Goal: Task Accomplishment & Management: Complete application form

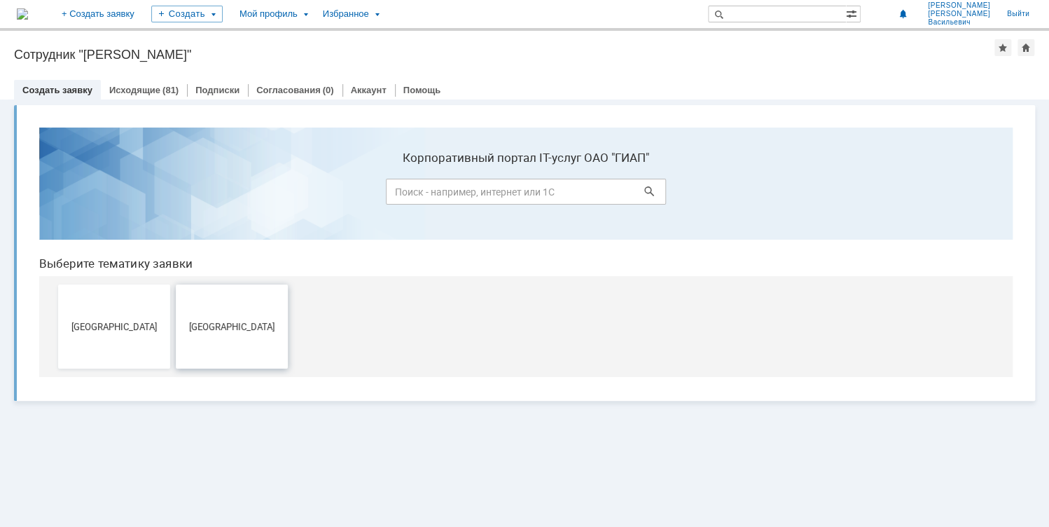
click at [224, 333] on button "[GEOGRAPHIC_DATA]" at bounding box center [232, 326] width 112 height 84
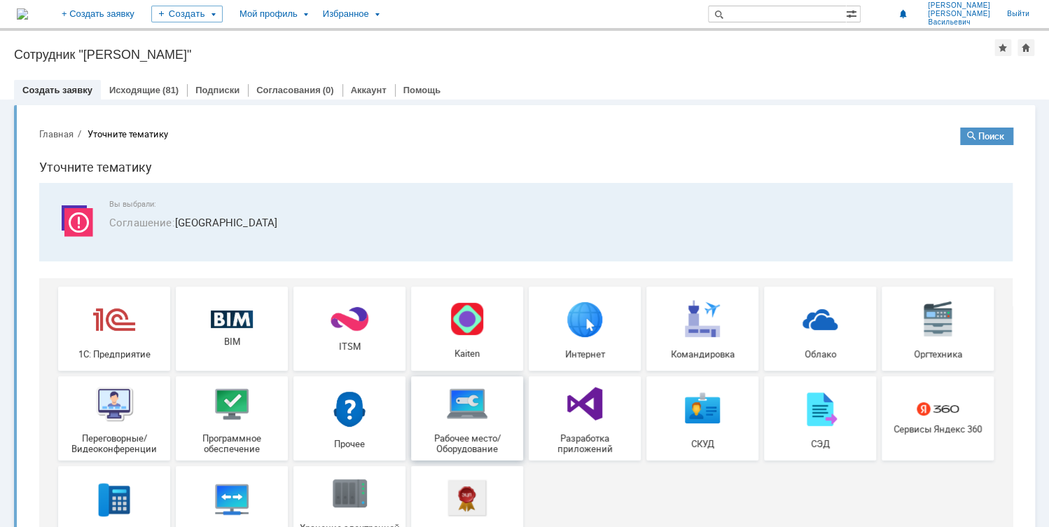
click at [457, 415] on img at bounding box center [467, 403] width 42 height 42
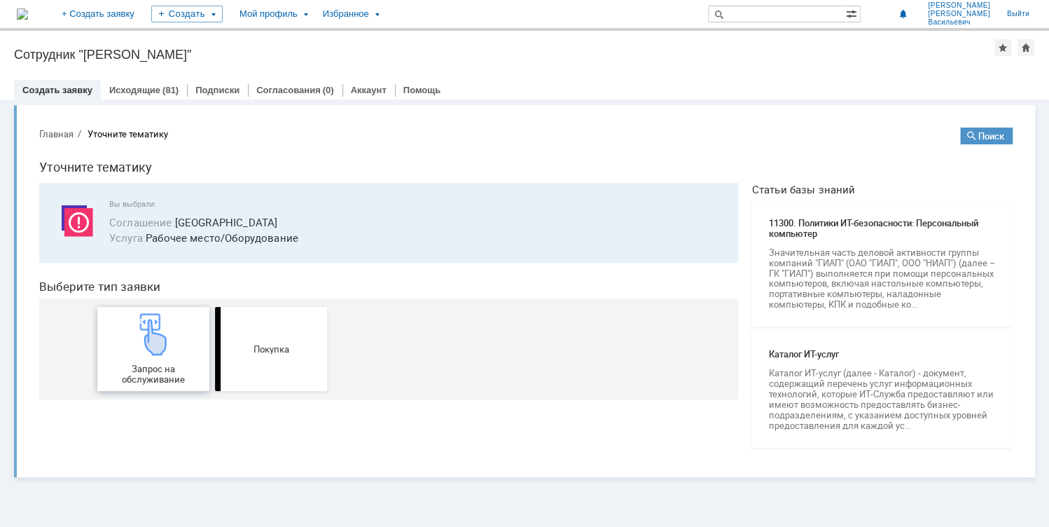
click at [151, 344] on img at bounding box center [153, 334] width 42 height 42
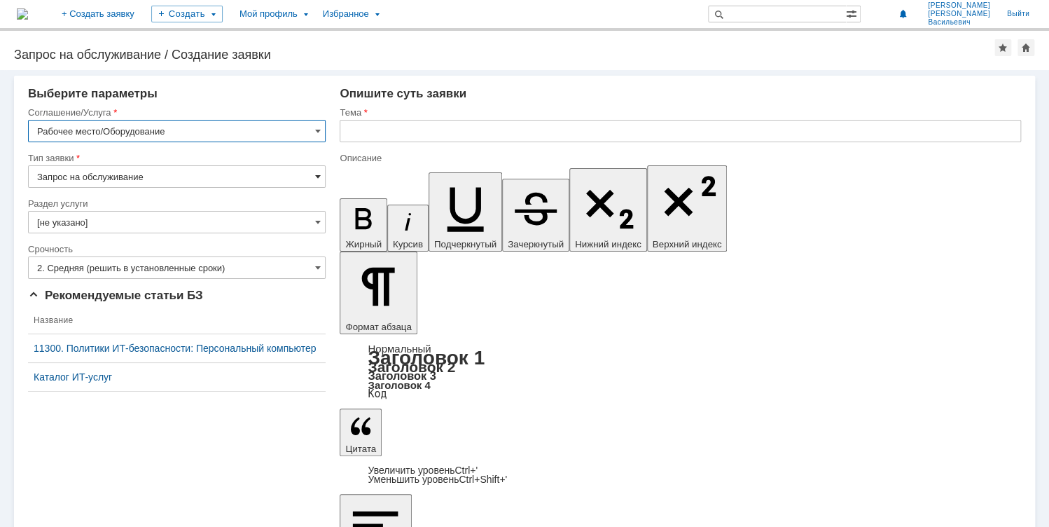
click at [317, 174] on span at bounding box center [318, 176] width 6 height 11
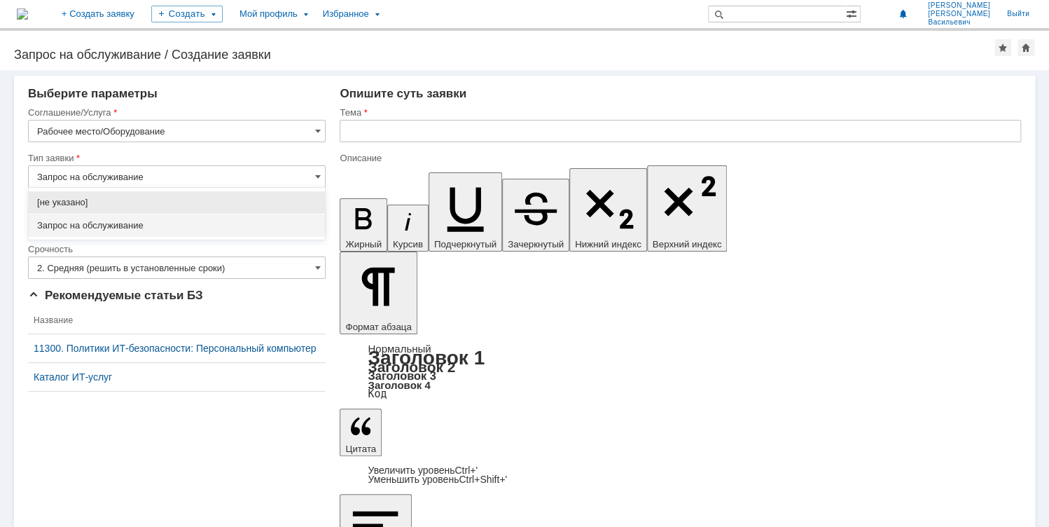
click at [143, 174] on input "Запрос на обслуживание" at bounding box center [177, 176] width 298 height 22
click at [113, 221] on span "Запрос на обслуживание" at bounding box center [176, 225] width 279 height 11
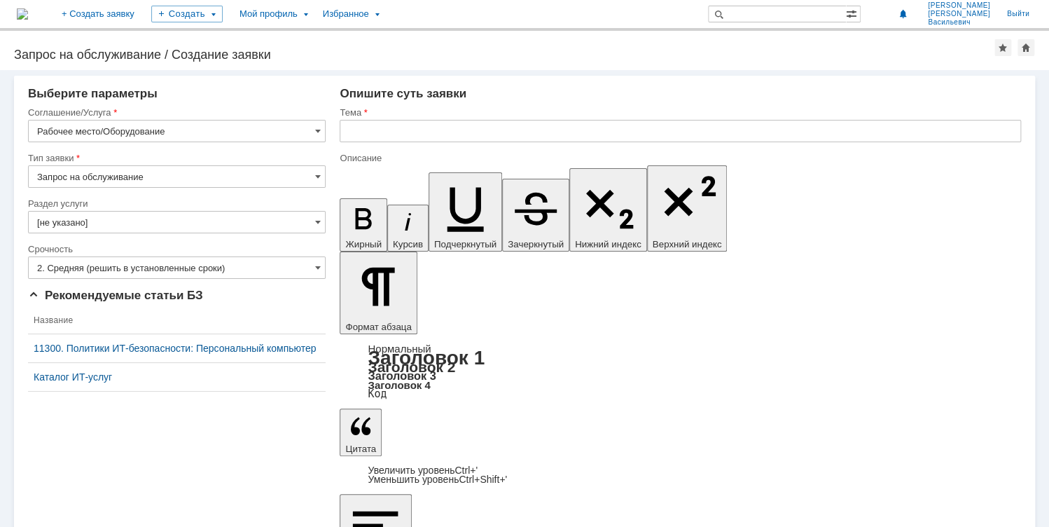
type input "Запрос на обслуживание"
click at [317, 221] on span at bounding box center [318, 221] width 6 height 11
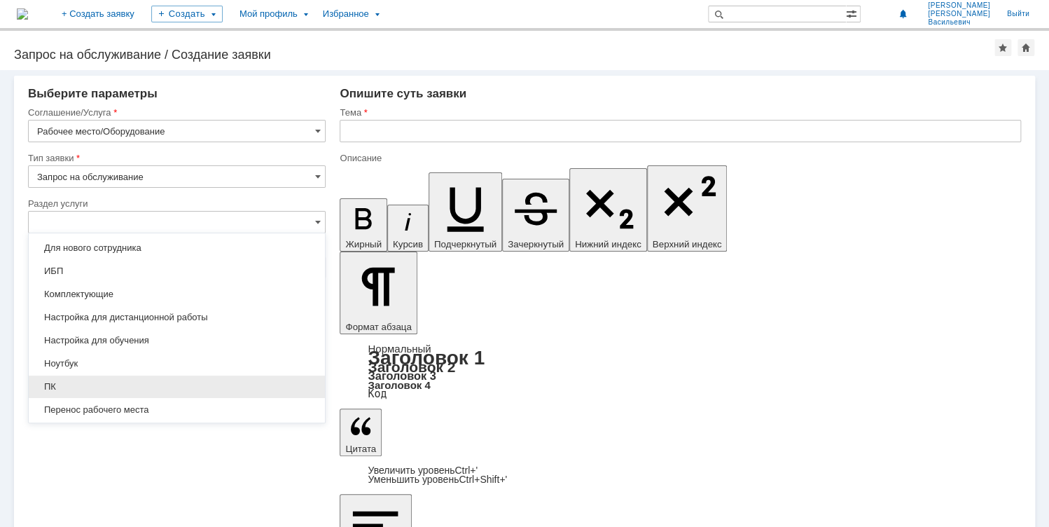
scroll to position [76, 0]
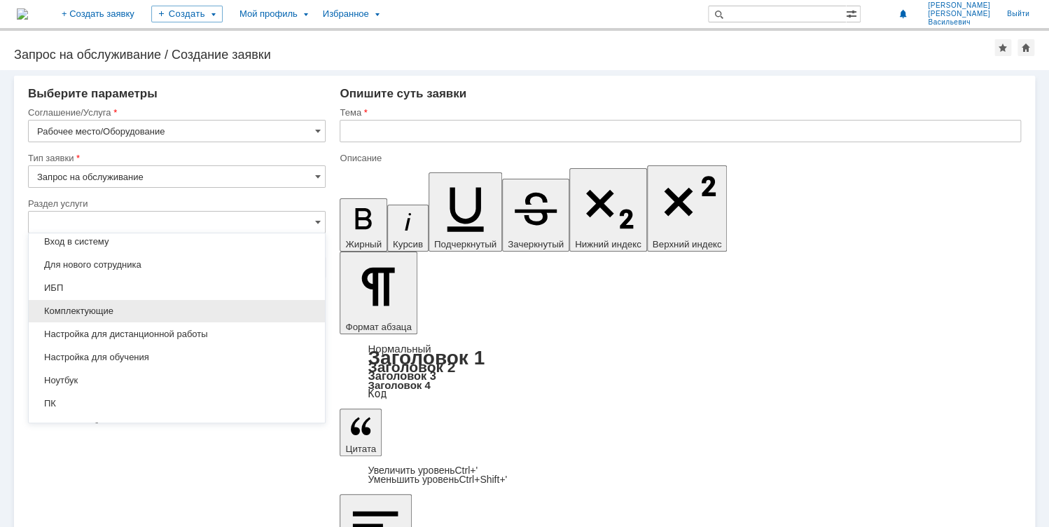
click at [124, 310] on span "Комплектующие" at bounding box center [176, 310] width 279 height 11
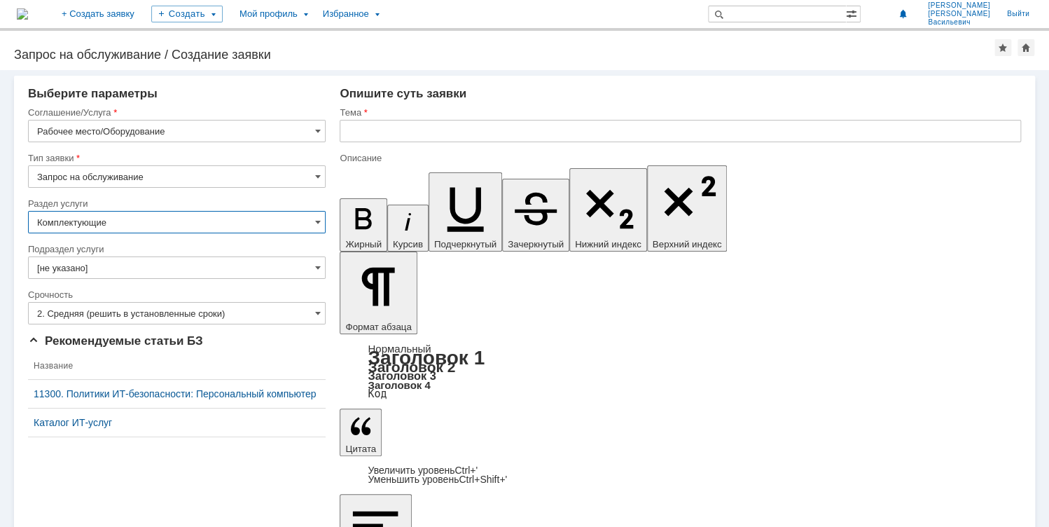
type input "Комплектующие"
click at [185, 272] on input "[не указано]" at bounding box center [177, 267] width 298 height 22
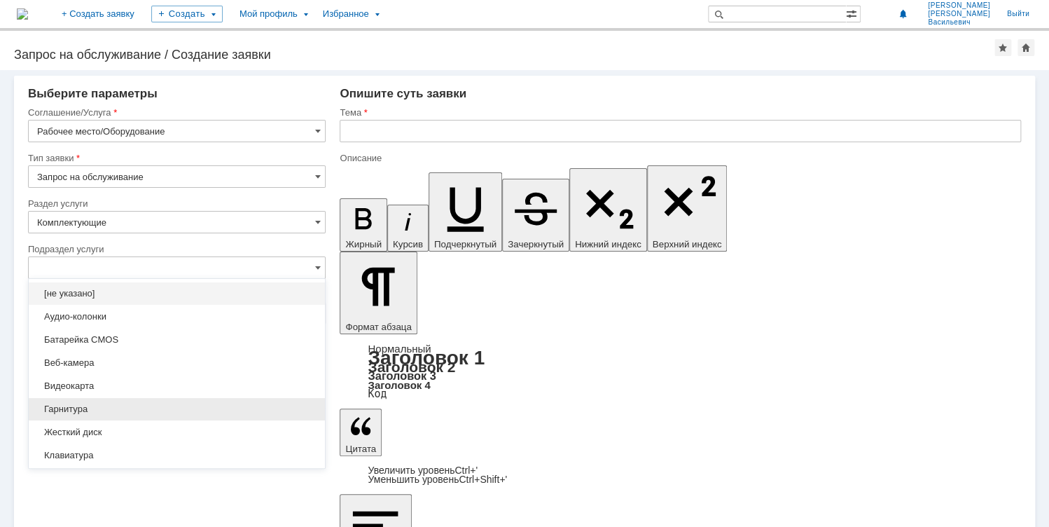
click at [157, 409] on span "Гарнитура" at bounding box center [176, 408] width 279 height 11
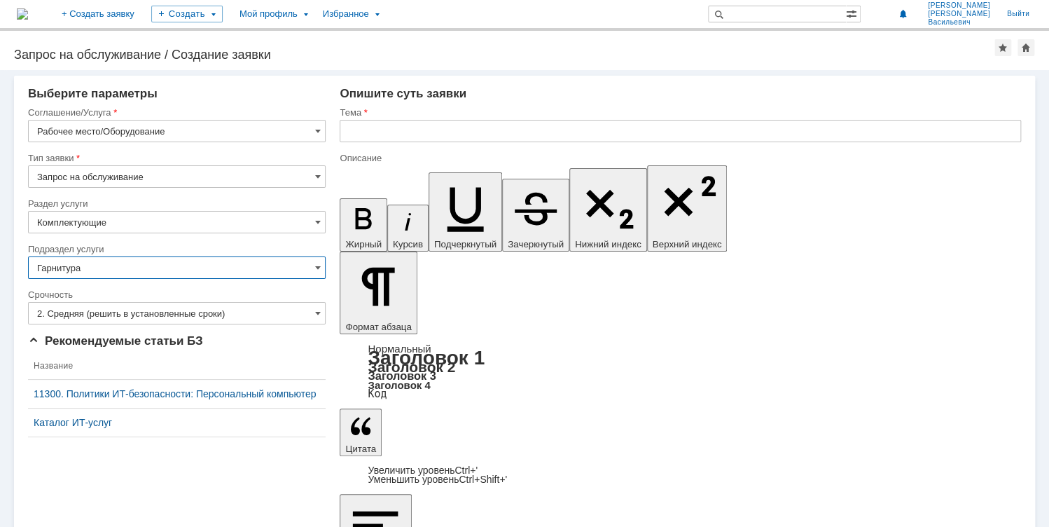
type input "Гарнитура"
click at [134, 314] on input "2. Средняя (решить в установленные сроки)" at bounding box center [177, 313] width 298 height 22
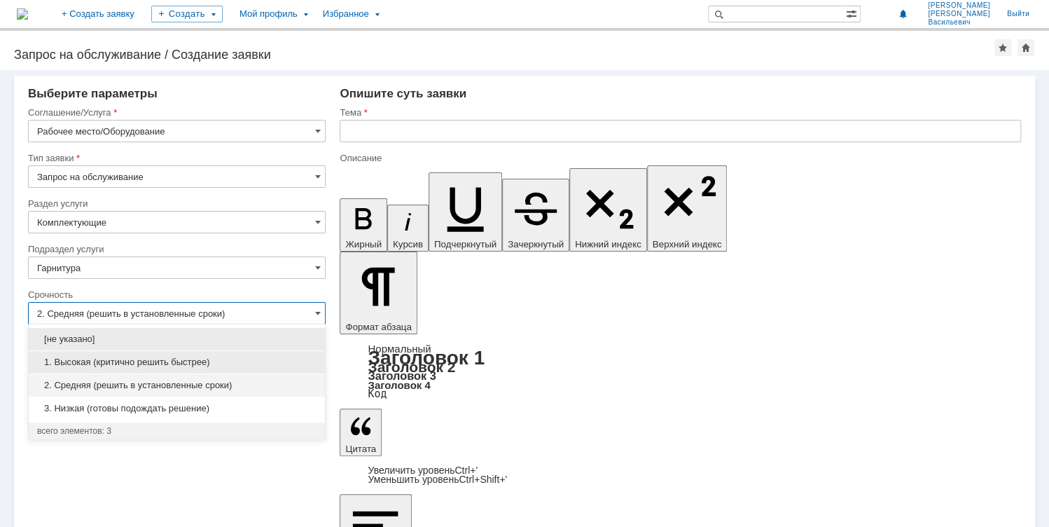
click at [104, 361] on span "1. Высокая (критично решить быстрее)" at bounding box center [176, 362] width 279 height 11
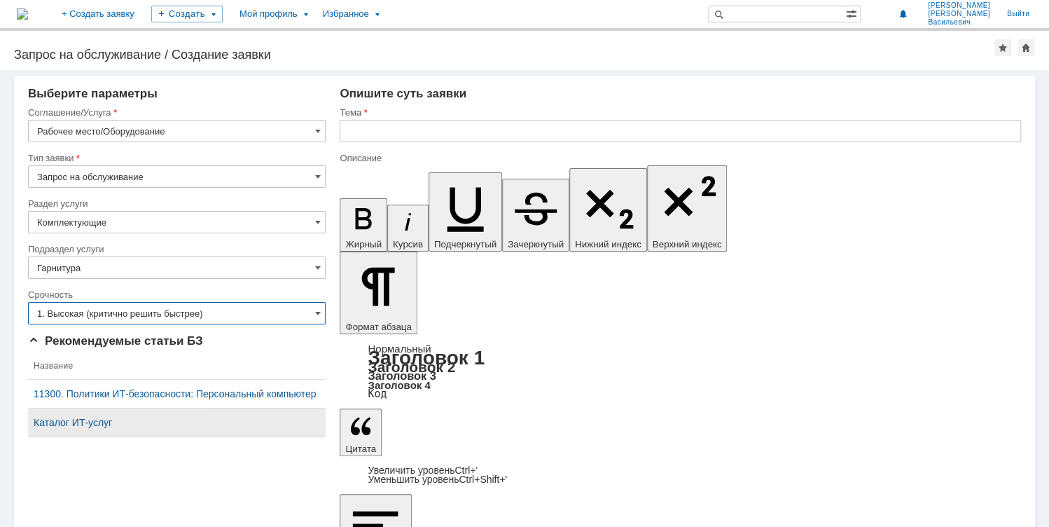
type input "1. Высокая (критично решить быстрее)"
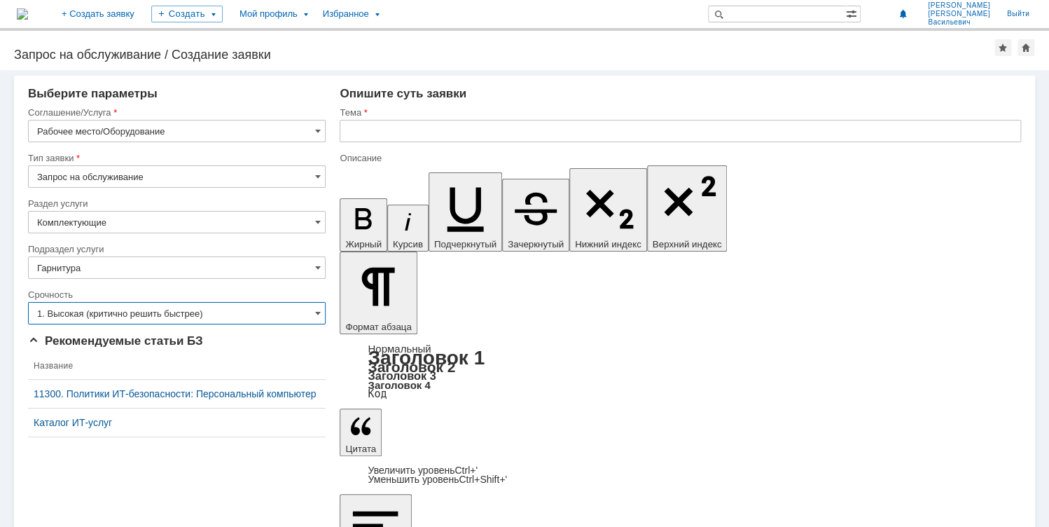
click at [359, 134] on input "text" at bounding box center [681, 131] width 682 height 22
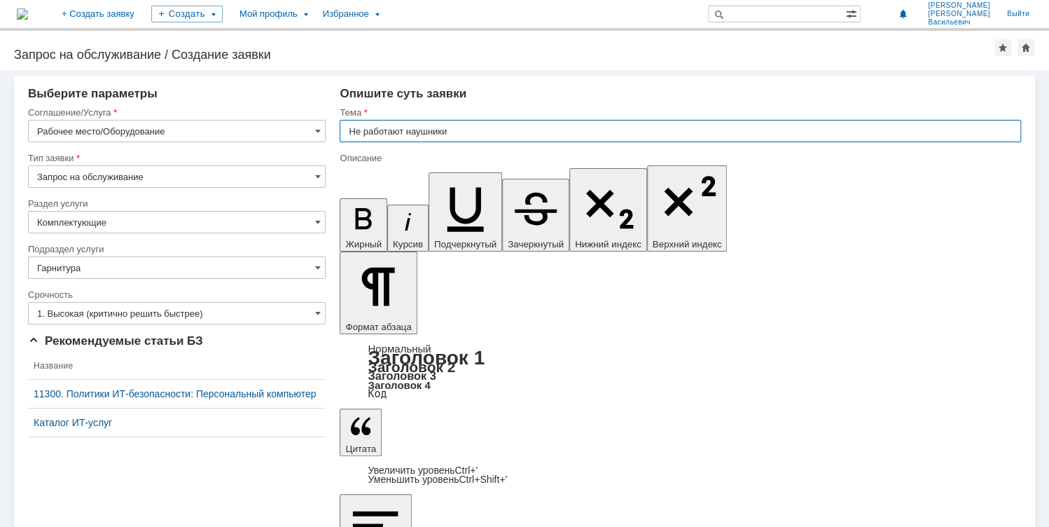
type input "Не работают наушники"
